Goal: Task Accomplishment & Management: Use online tool/utility

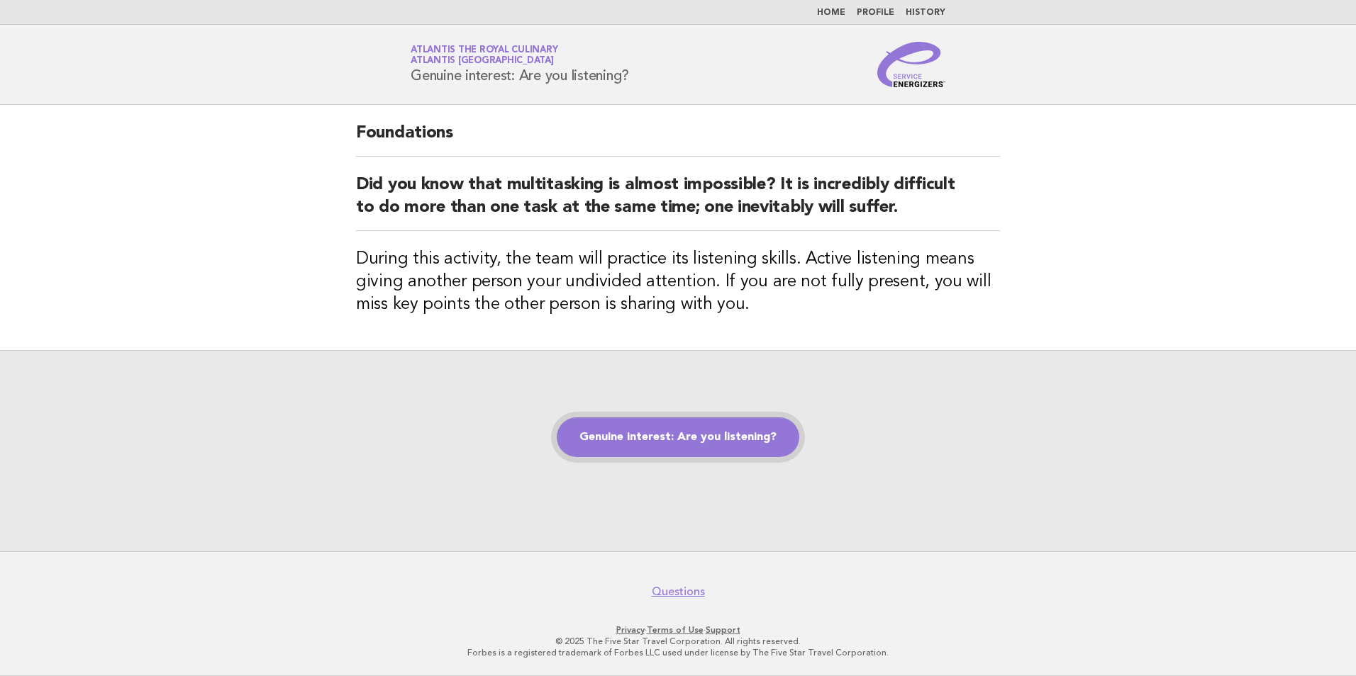
click at [733, 432] on link "Genuine interest: Are you listening?" at bounding box center [678, 438] width 243 height 40
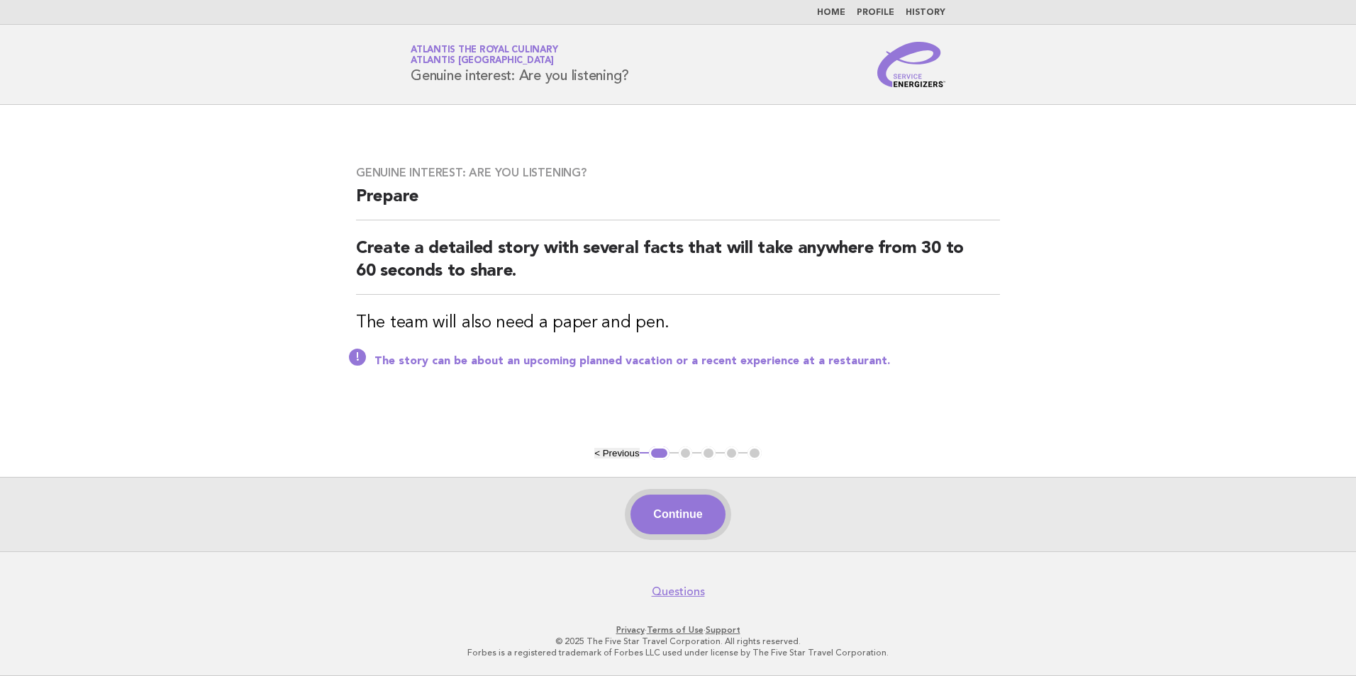
click at [679, 513] on button "Continue" at bounding box center [677, 515] width 94 height 40
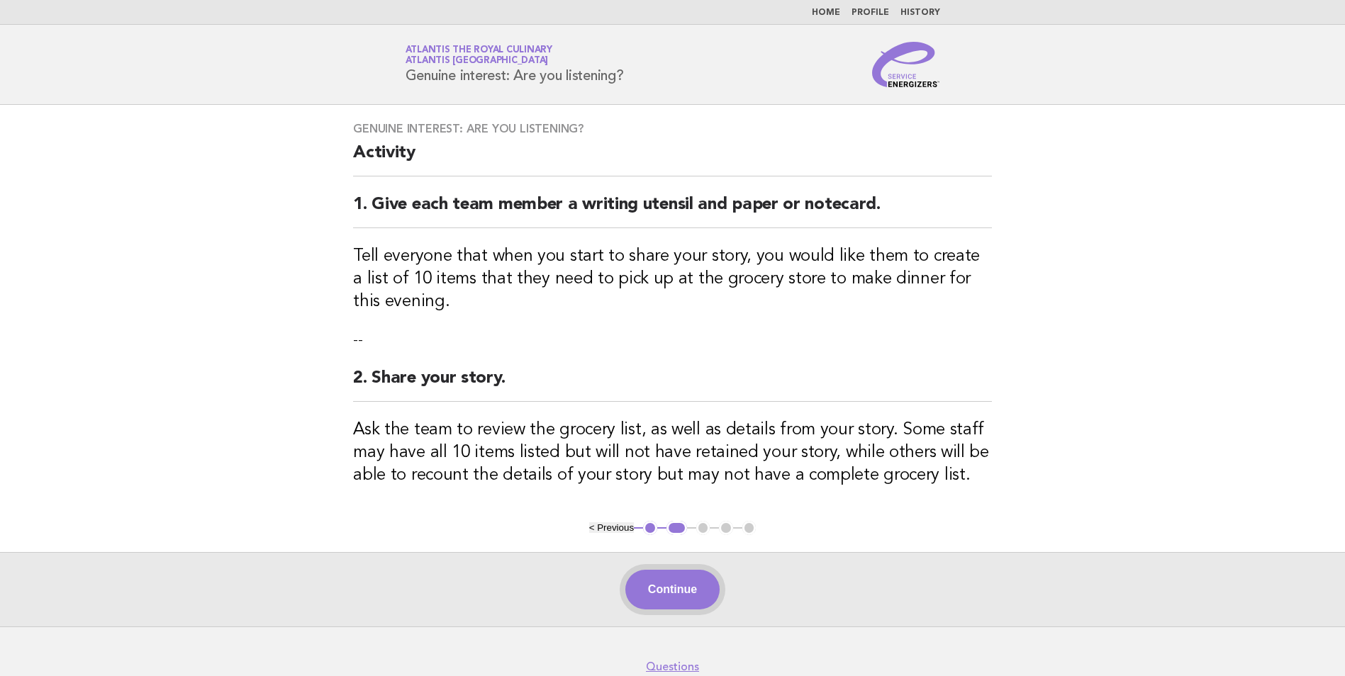
click at [696, 578] on button "Continue" at bounding box center [672, 590] width 94 height 40
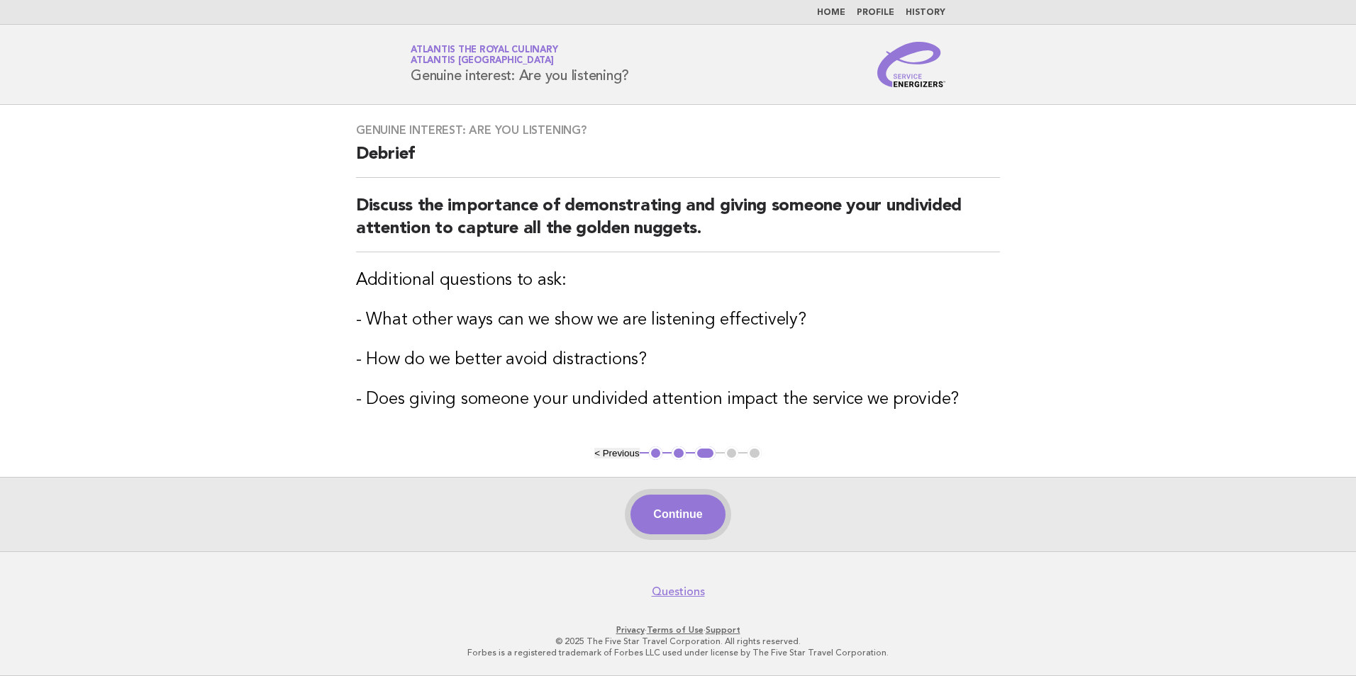
click at [684, 509] on button "Continue" at bounding box center [677, 515] width 94 height 40
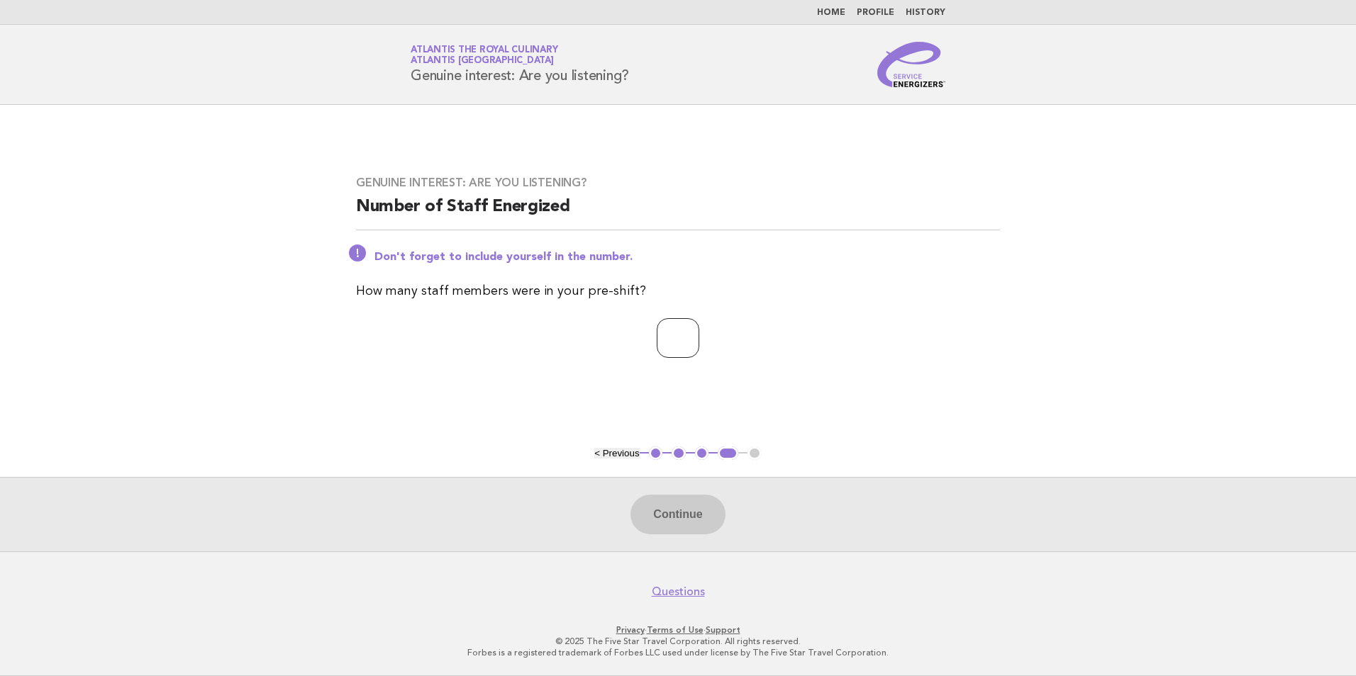
click at [691, 347] on input "number" at bounding box center [678, 338] width 43 height 40
type input "*"
click at [705, 525] on button "Continue" at bounding box center [677, 515] width 94 height 40
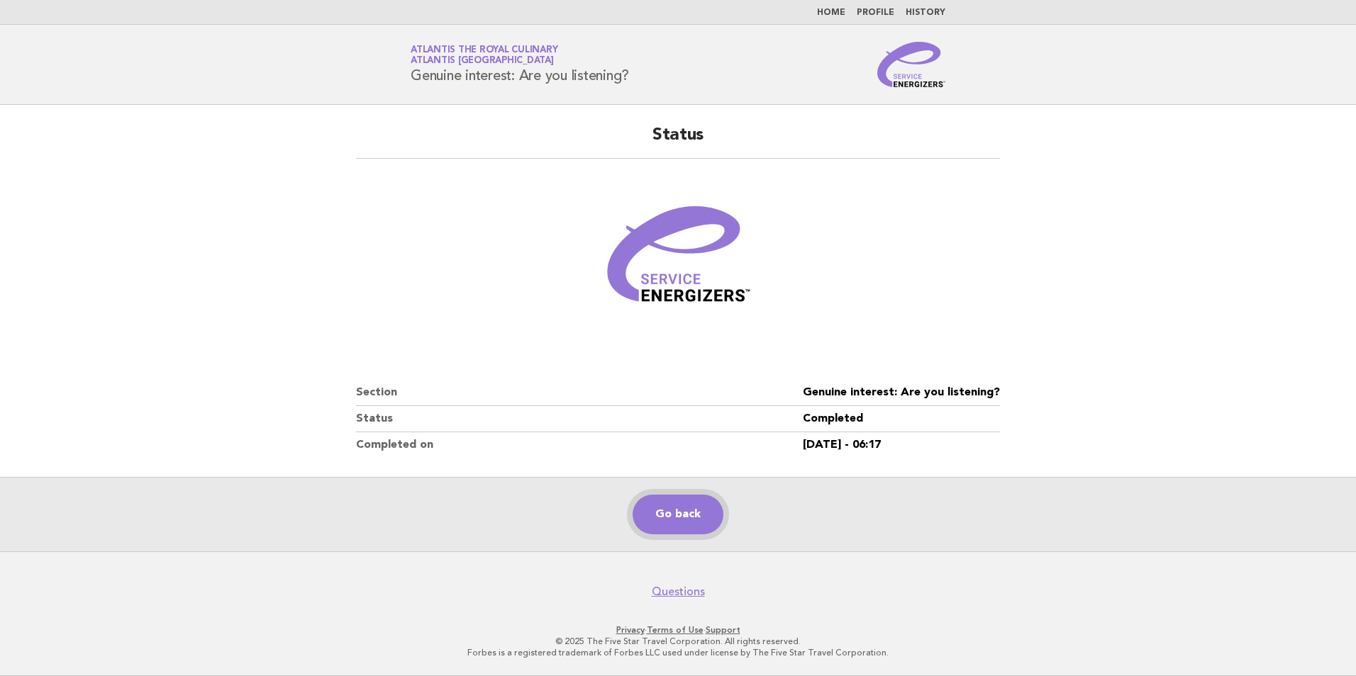
click at [687, 523] on link "Go back" at bounding box center [677, 515] width 91 height 40
